Goal: Navigation & Orientation: Find specific page/section

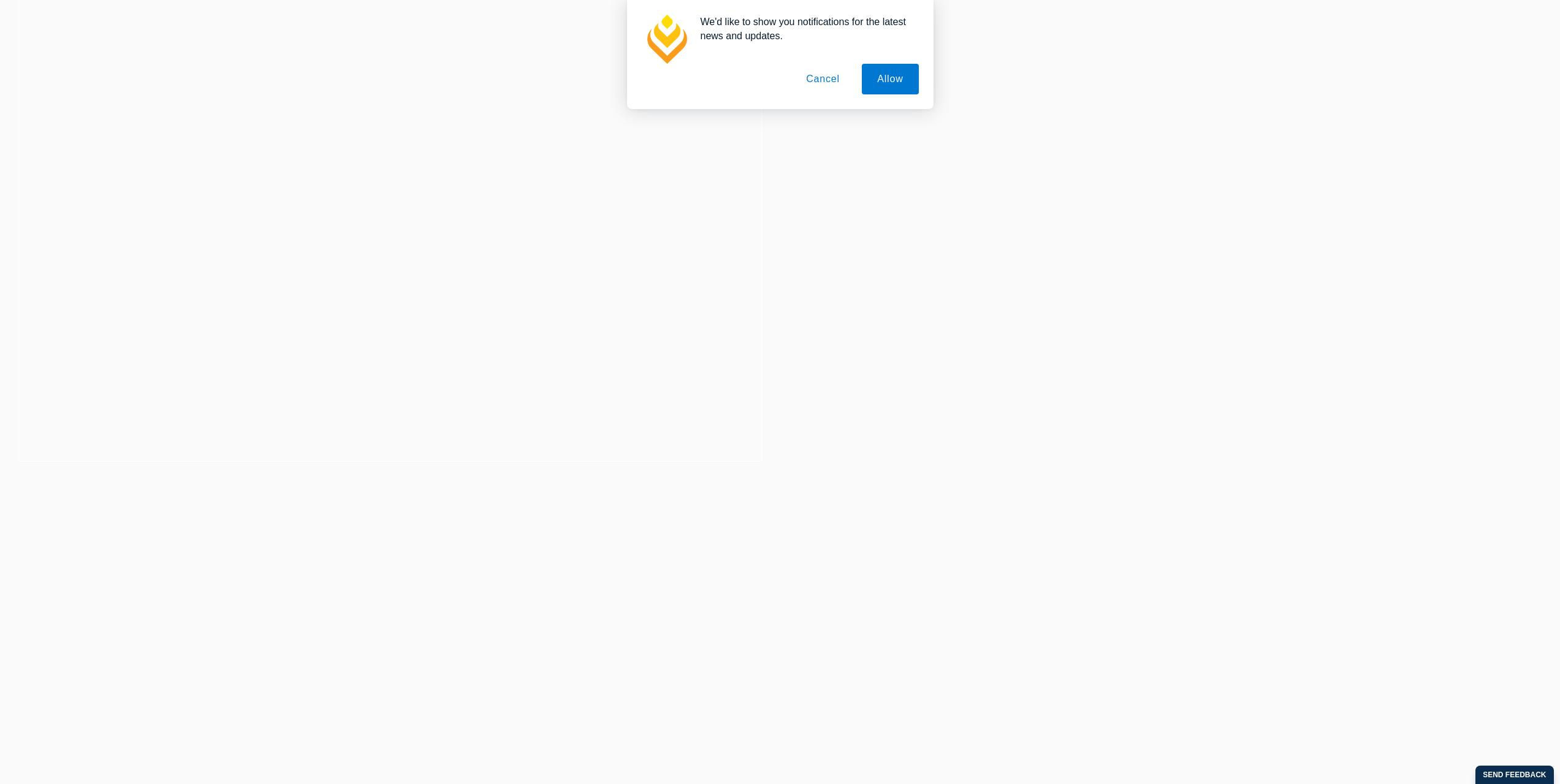
scroll to position [307, 0]
click at [880, 81] on button "Allow" at bounding box center [890, 79] width 56 height 30
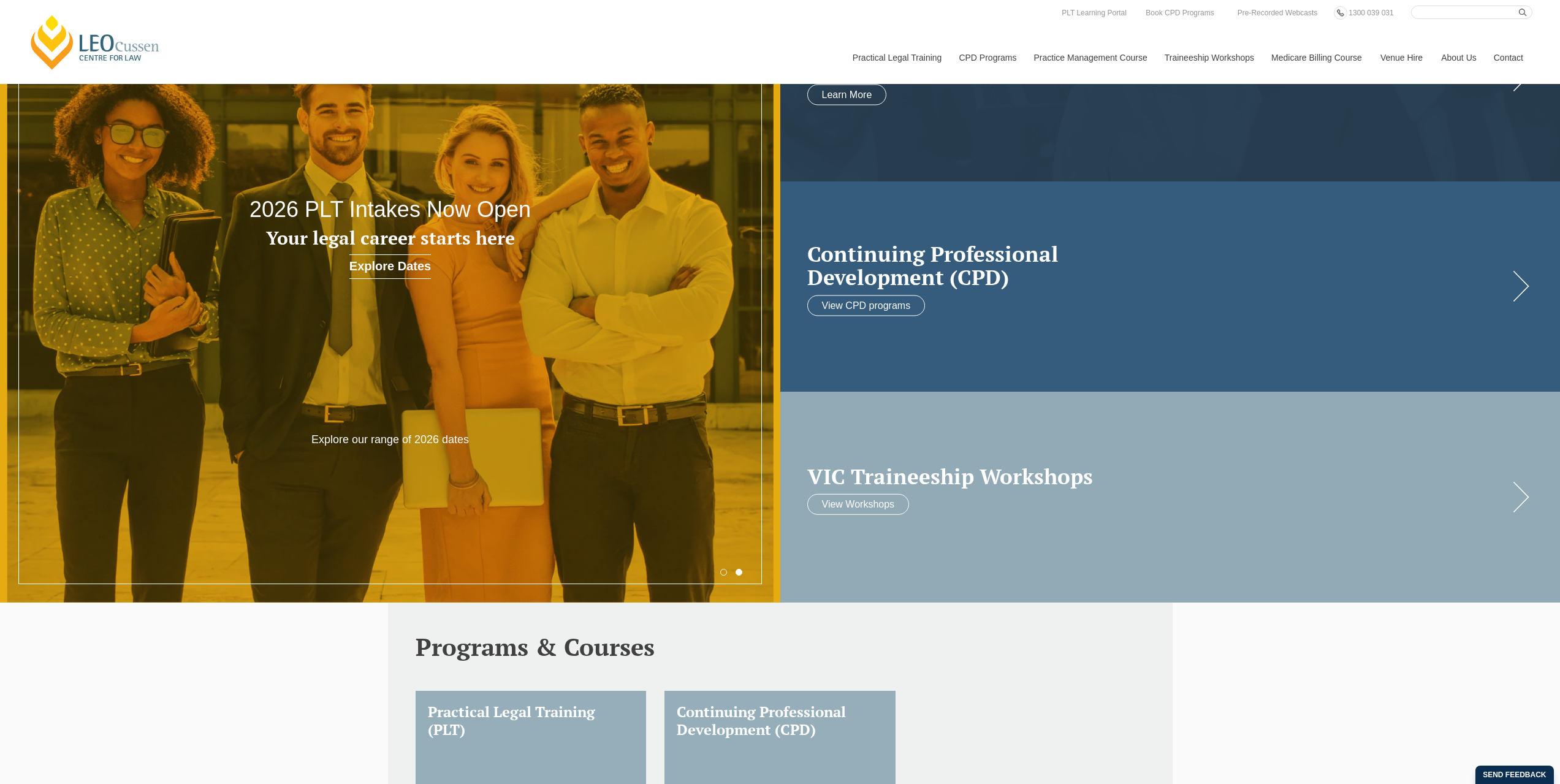
scroll to position [0, 0]
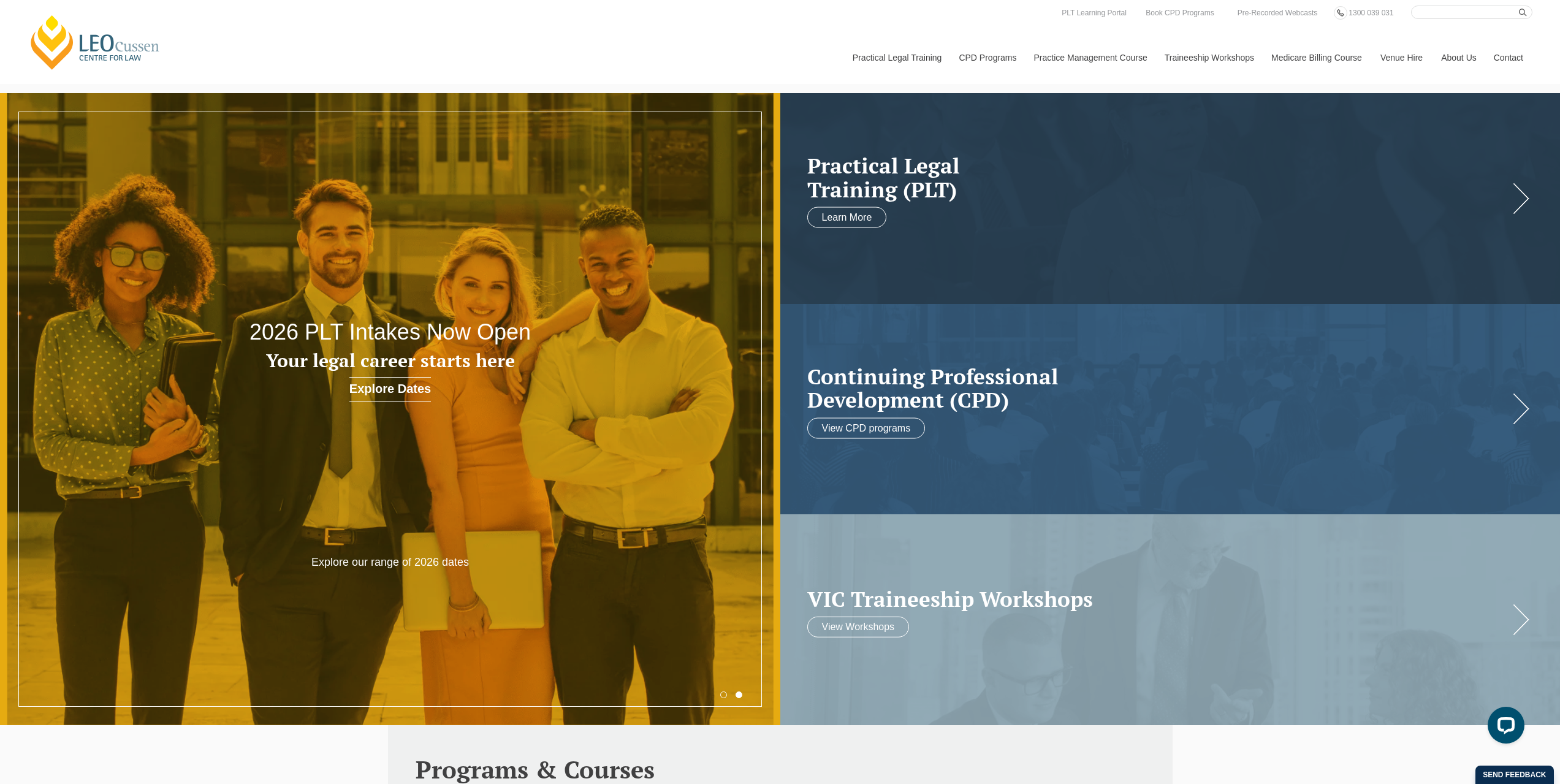
click at [239, 46] on div "Leo Cussen Centre for Law Search here Practical Legal Training Our Practical Le…" at bounding box center [779, 45] width 1505 height 78
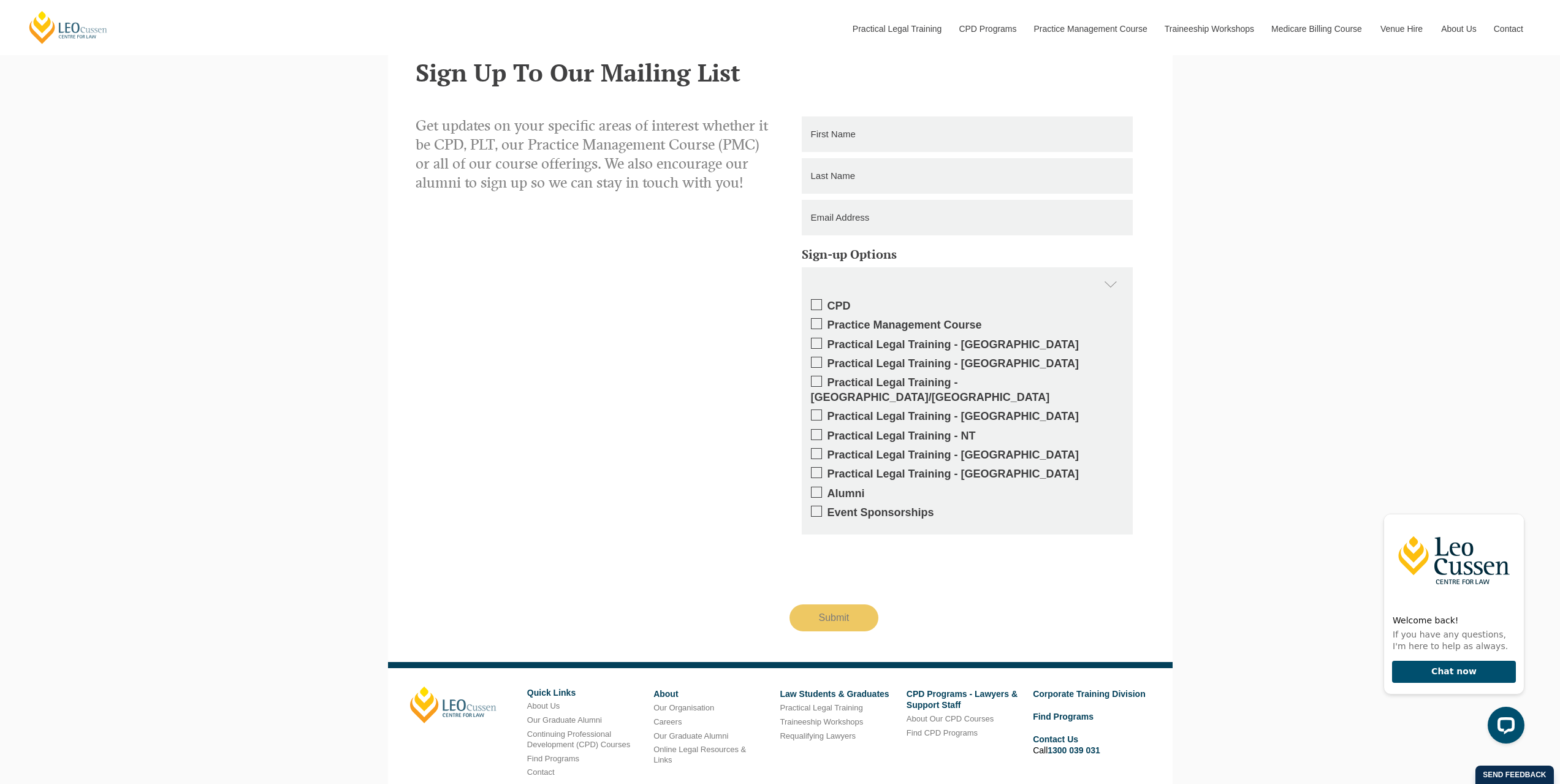
scroll to position [2243, 0]
